Goal: Find specific page/section: Find specific page/section

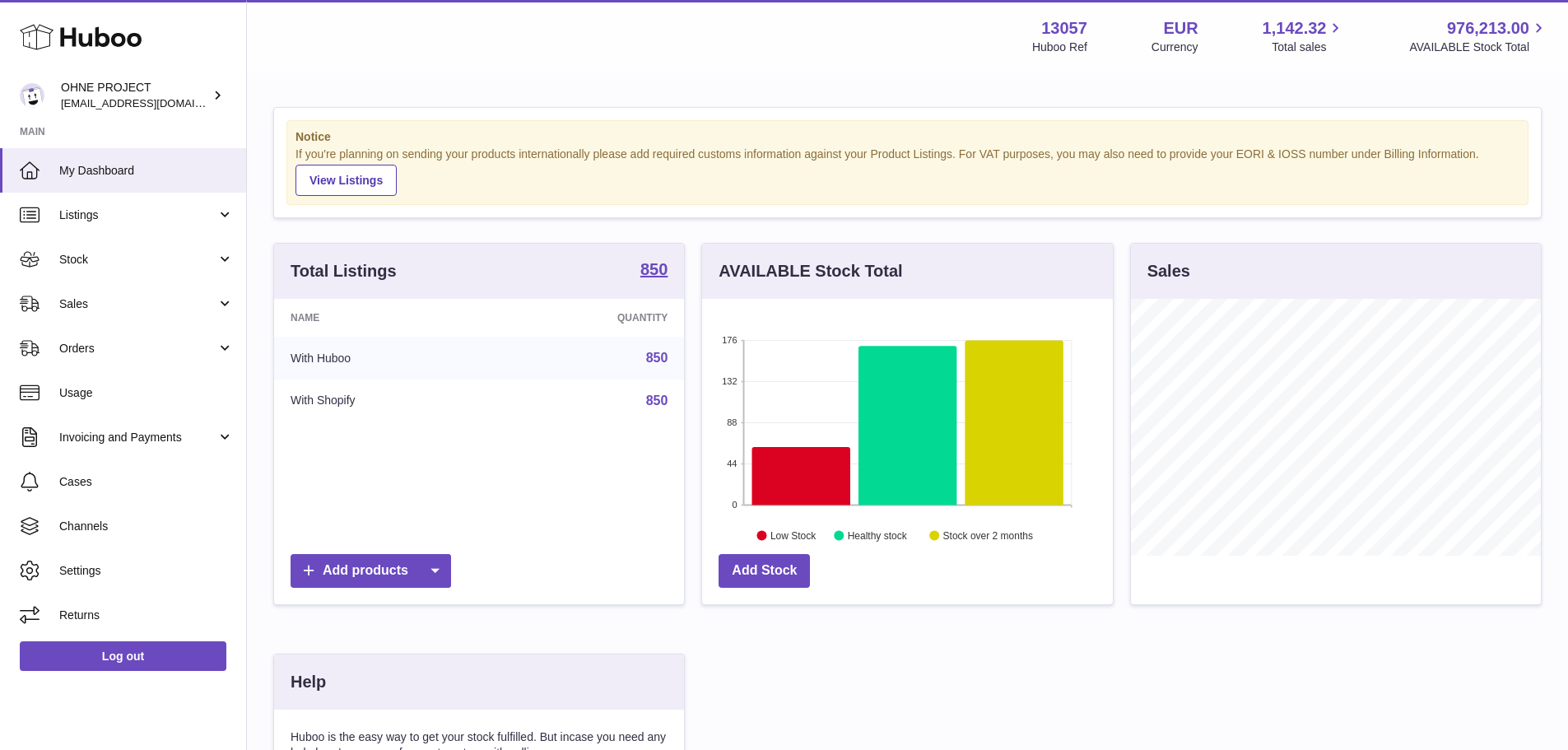
scroll to position [257, 411]
click at [671, 260] on div "Total Listings 850" at bounding box center [479, 271] width 410 height 55
click at [647, 262] on strong "850" at bounding box center [654, 268] width 27 height 16
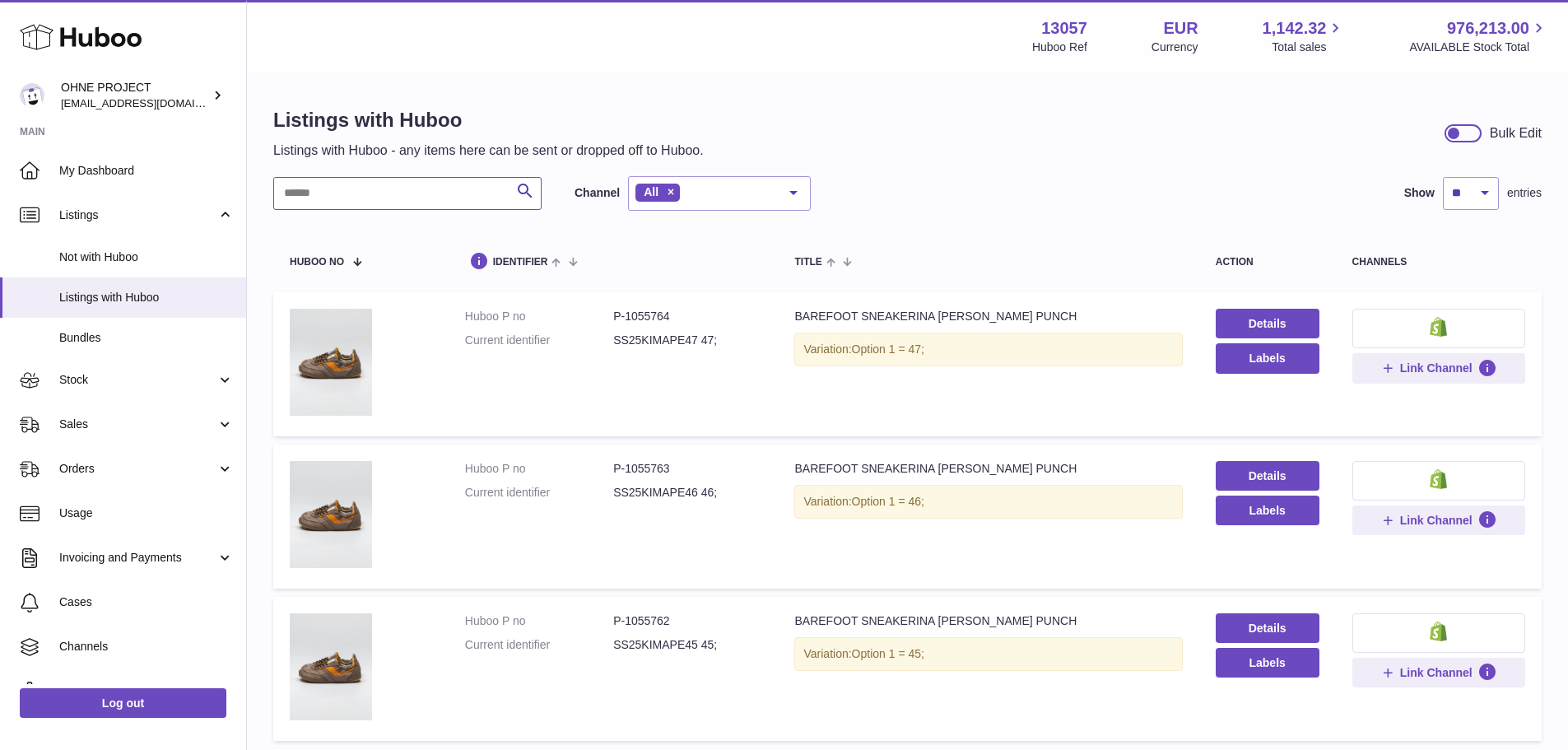
click at [342, 189] on input "text" at bounding box center [407, 193] width 268 height 33
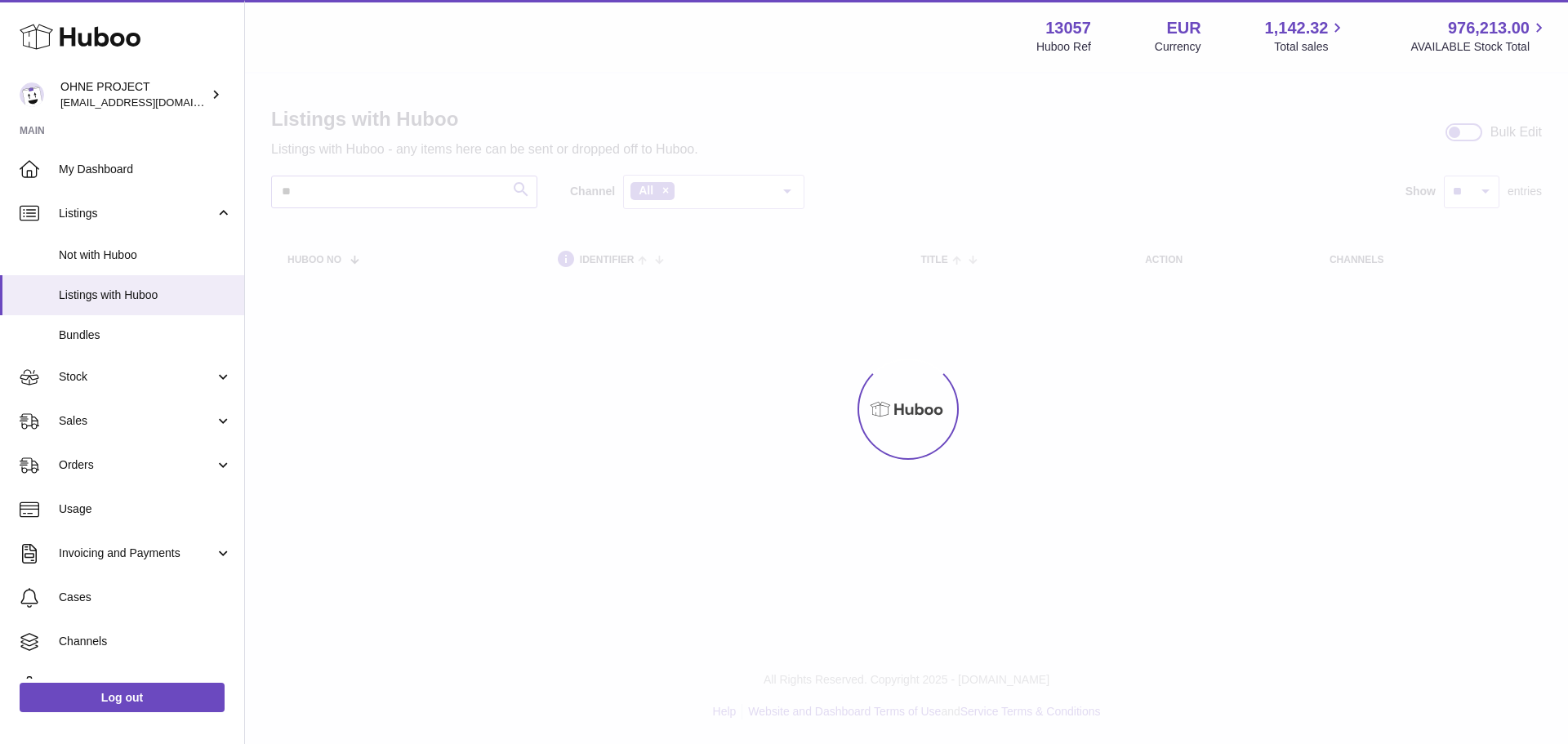
type input "*"
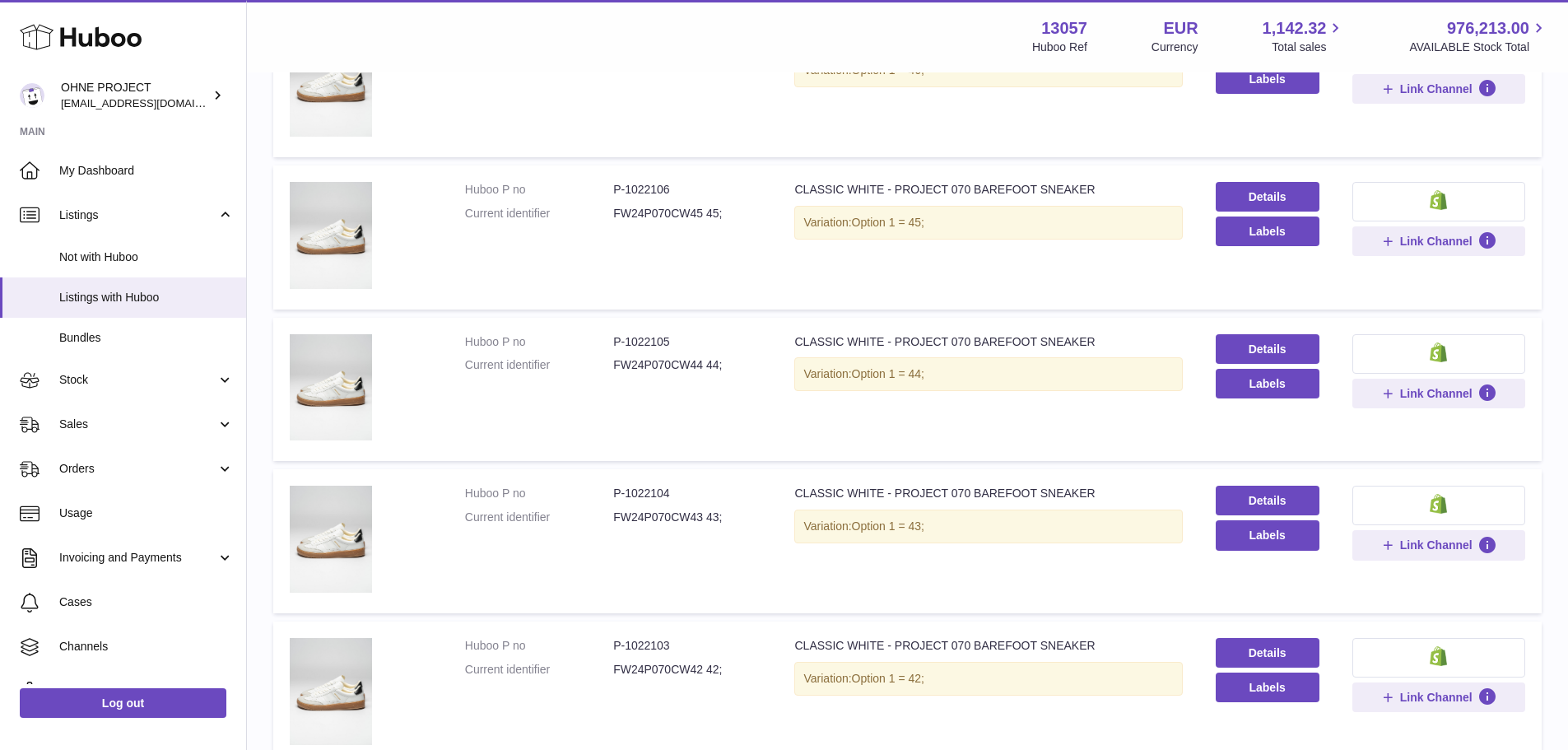
scroll to position [404, 0]
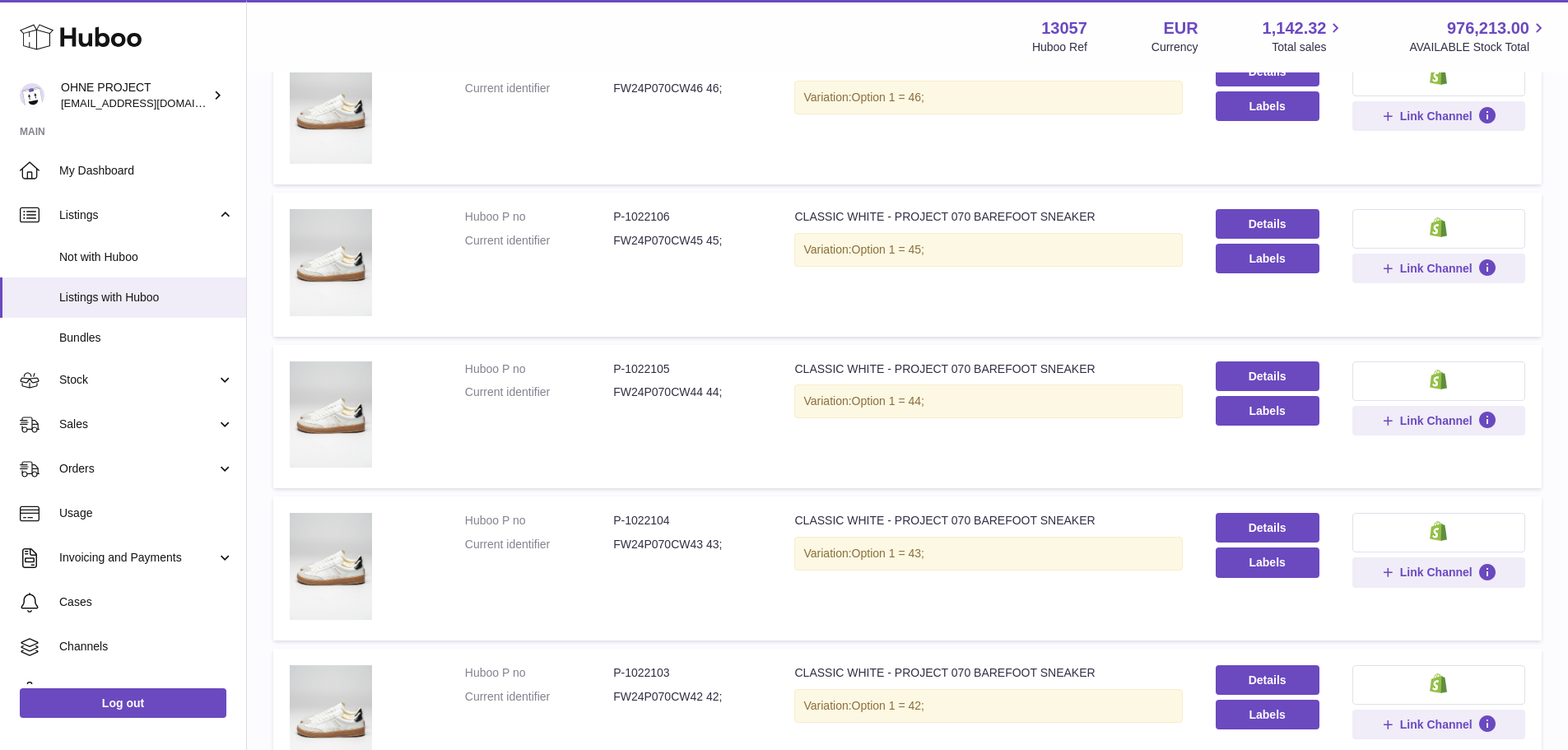
click at [654, 513] on dd "P-1022104" at bounding box center [687, 521] width 149 height 15
copy dd "1022104"
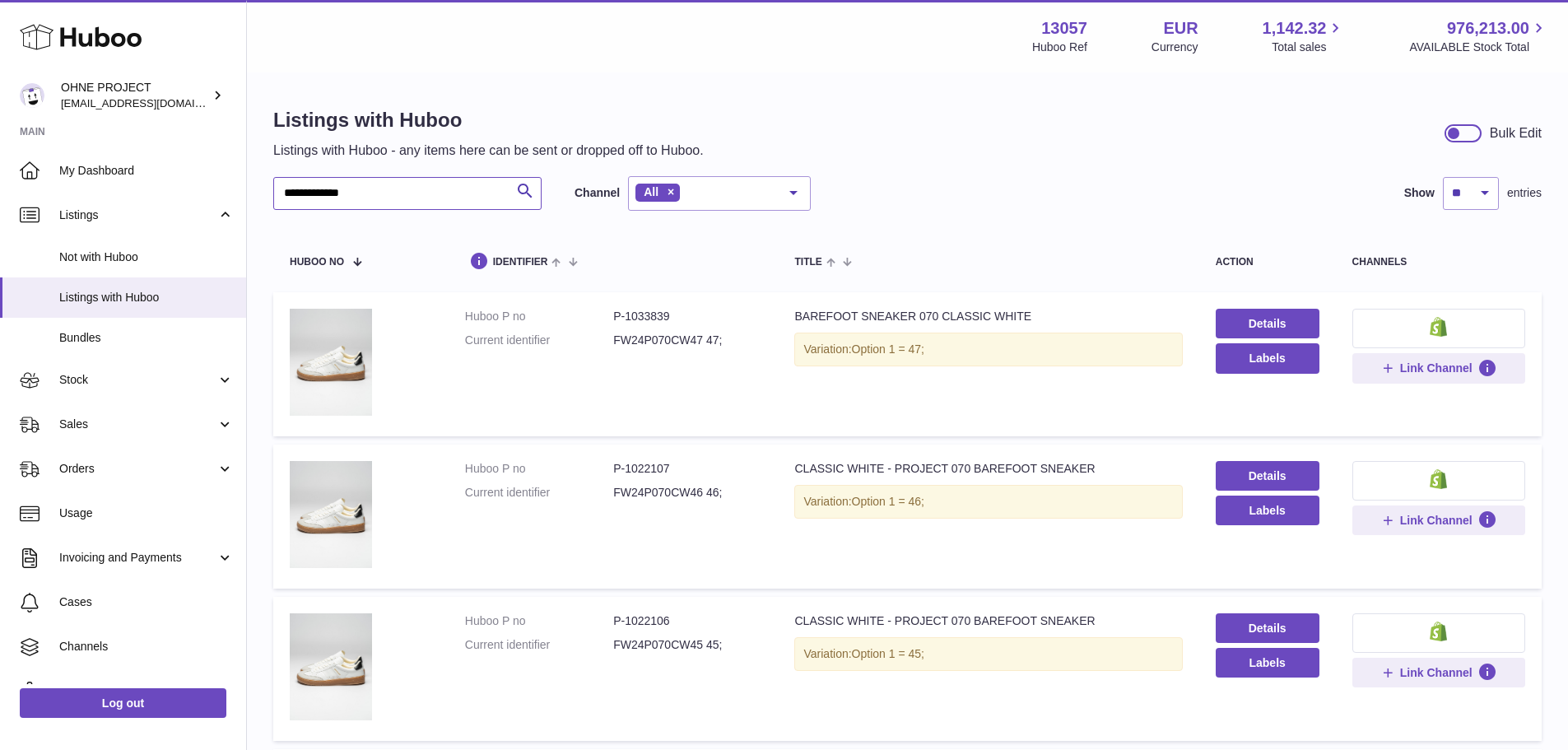
click at [373, 198] on input "**********" at bounding box center [407, 193] width 268 height 33
drag, startPoint x: 323, startPoint y: 190, endPoint x: 263, endPoint y: 190, distance: 60.0
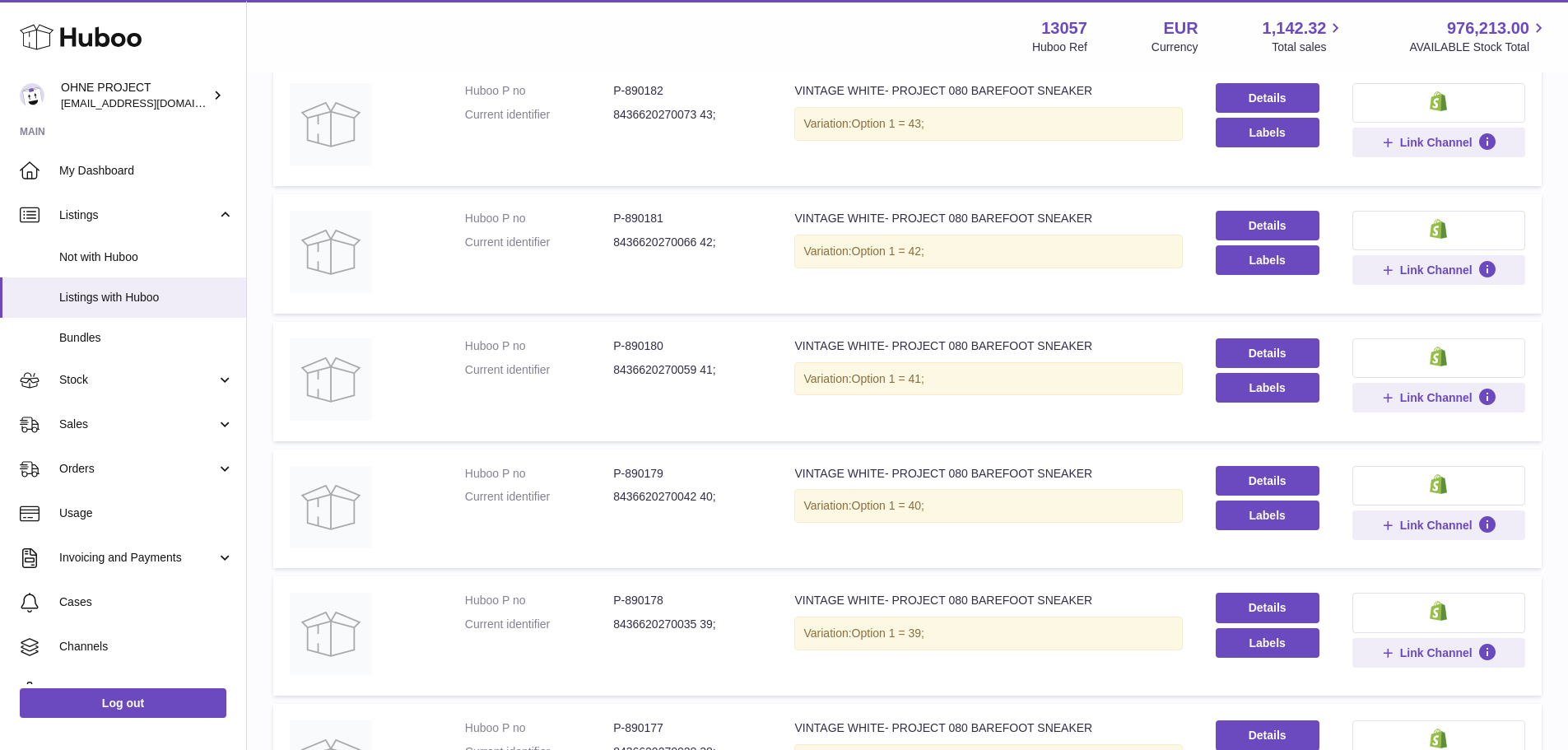
scroll to position [824, 0]
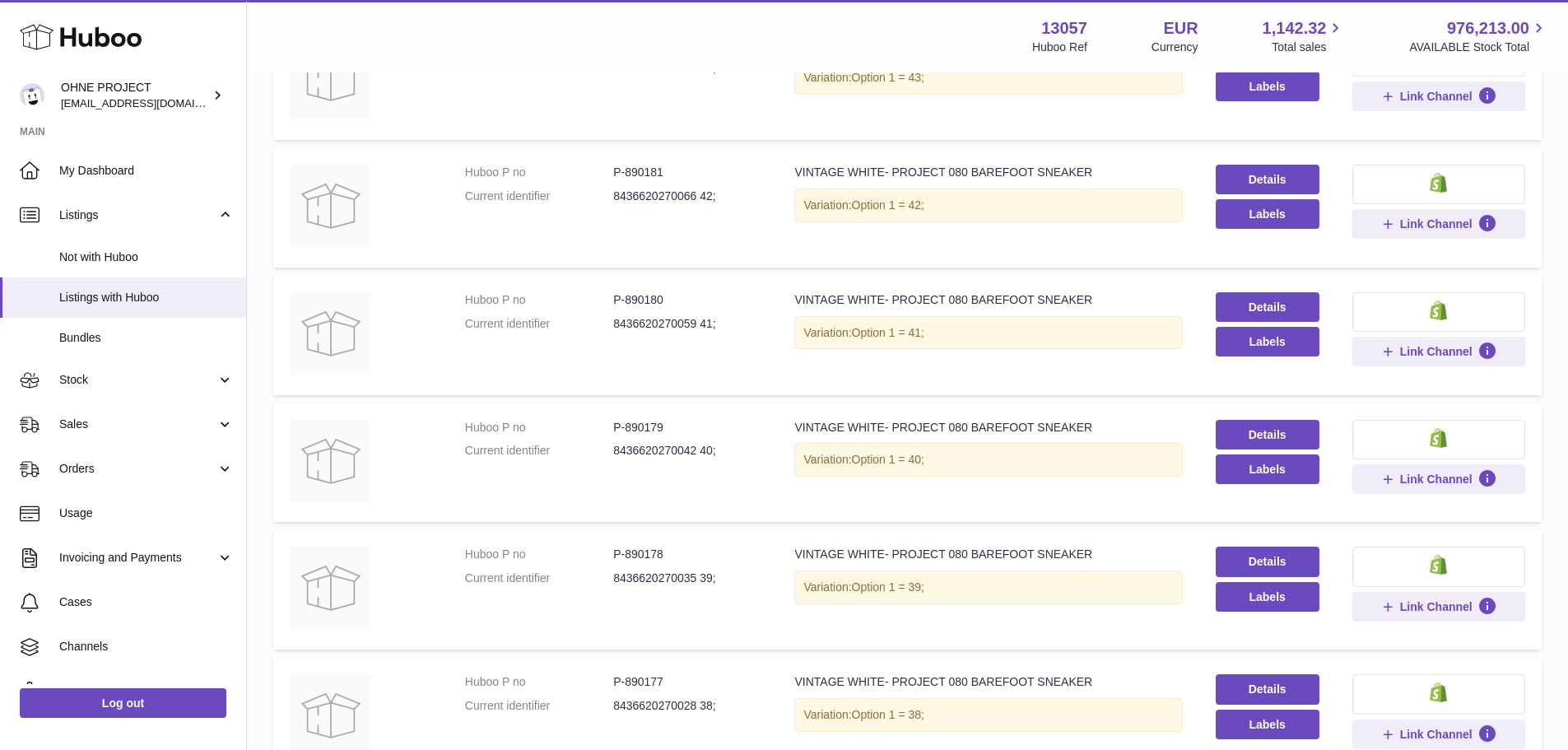
type input "**********"
click at [647, 292] on dd "P-890180" at bounding box center [687, 300] width 149 height 15
copy dd "890180"
